Goal: Information Seeking & Learning: Find contact information

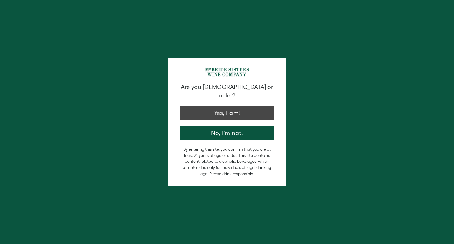
click at [209, 106] on button "Yes, I am!" at bounding box center [227, 113] width 95 height 14
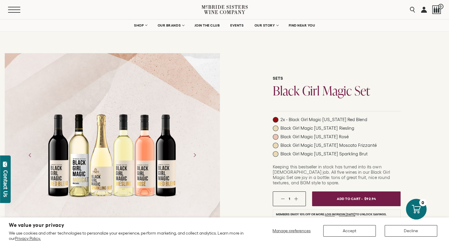
click at [12, 9] on button "Menu" at bounding box center [18, 10] width 21 height 6
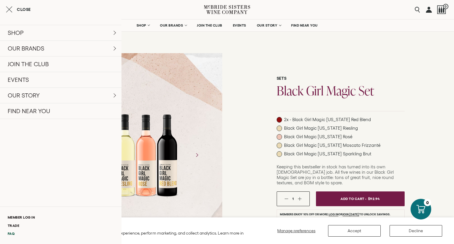
click at [13, 232] on link "FAQ" at bounding box center [60, 234] width 121 height 8
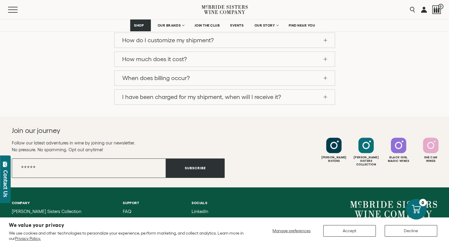
scroll to position [626, 0]
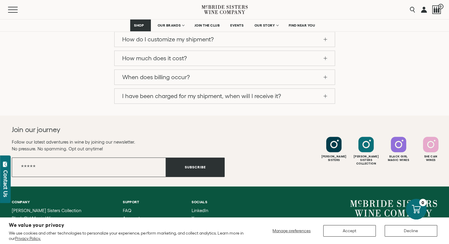
drag, startPoint x: 437, startPoint y: 180, endPoint x: 382, endPoint y: 180, distance: 54.7
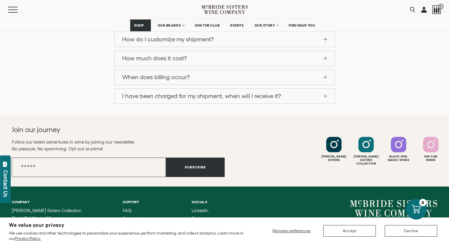
click at [382, 200] on div "[STREET_ADDRESS][US_STATE] [EMAIL_ADDRESS][DOMAIN_NAME]" at bounding box center [331, 234] width 213 height 69
copy small "[EMAIL_ADDRESS][DOMAIN_NAME]"
